Goal: Entertainment & Leisure: Consume media (video, audio)

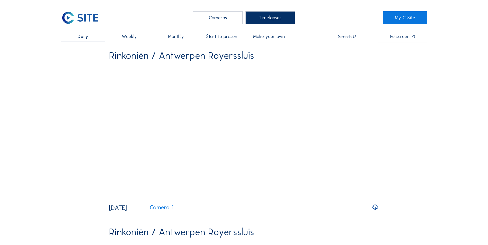
click at [90, 20] on img at bounding box center [80, 17] width 38 height 13
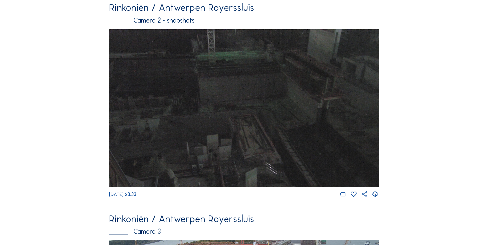
scroll to position [619, 0]
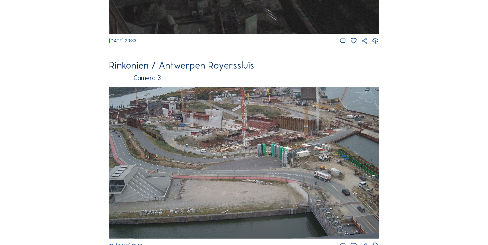
click at [203, 111] on img at bounding box center [244, 163] width 270 height 152
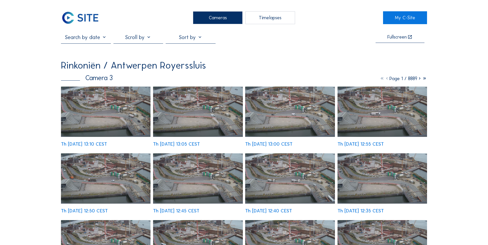
click at [113, 108] on img at bounding box center [105, 112] width 89 height 50
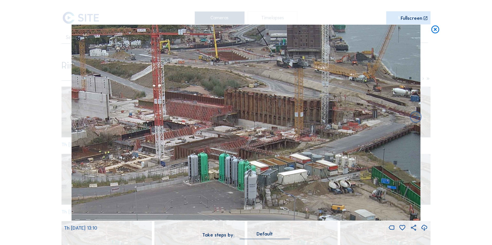
drag, startPoint x: 234, startPoint y: 194, endPoint x: 223, endPoint y: 227, distance: 34.5
click at [223, 227] on div "Th [DATE] 13:10" at bounding box center [245, 128] width 363 height 207
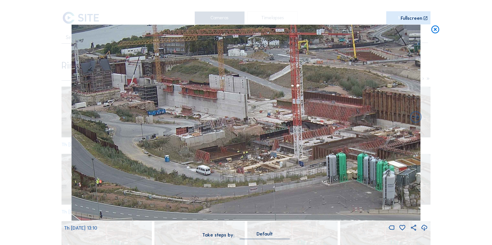
drag, startPoint x: 193, startPoint y: 106, endPoint x: 318, endPoint y: 149, distance: 132.8
click at [318, 149] on img at bounding box center [245, 123] width 349 height 196
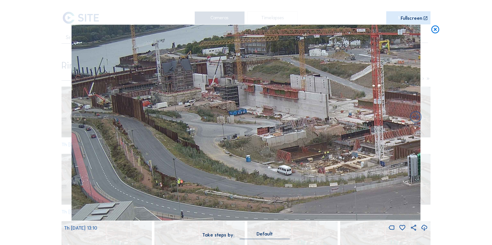
drag, startPoint x: 270, startPoint y: 129, endPoint x: 357, endPoint y: 137, distance: 87.0
click at [357, 137] on img at bounding box center [245, 123] width 349 height 196
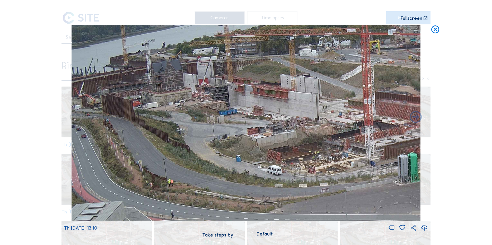
drag, startPoint x: 338, startPoint y: 125, endPoint x: 328, endPoint y: 142, distance: 19.1
click at [328, 142] on img at bounding box center [245, 123] width 349 height 196
